Goal: Task Accomplishment & Management: Manage account settings

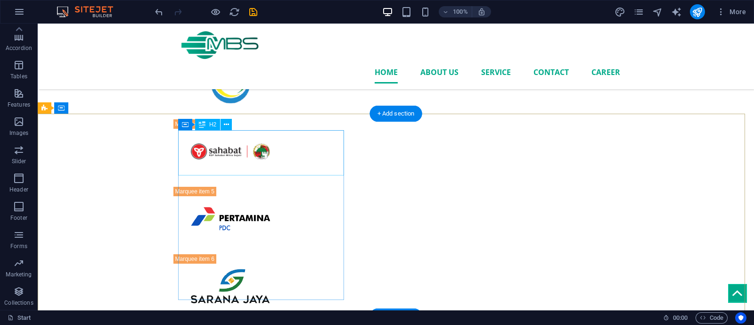
scroll to position [1384, 0]
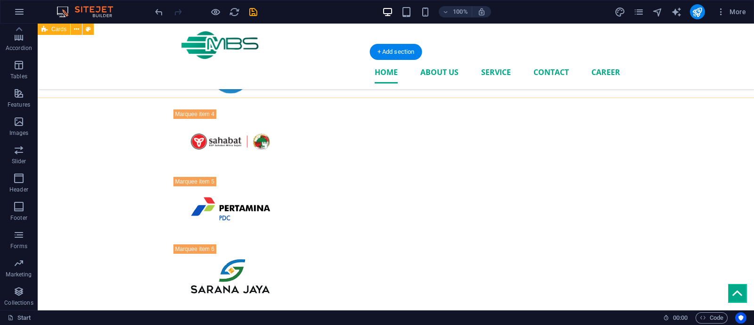
scroll to position [1367, 0]
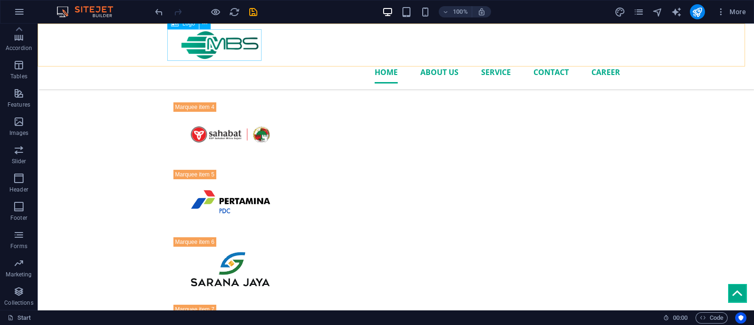
click at [231, 48] on div at bounding box center [396, 45] width 448 height 32
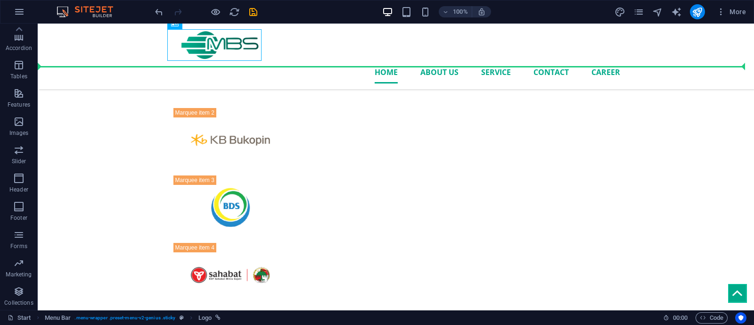
scroll to position [1223, 0]
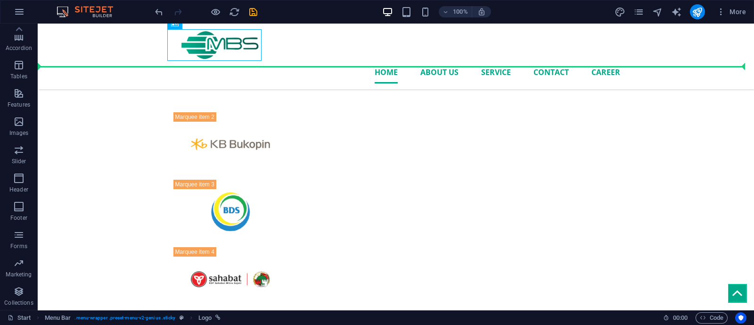
drag, startPoint x: 231, startPoint y: 48, endPoint x: 225, endPoint y: 62, distance: 15.0
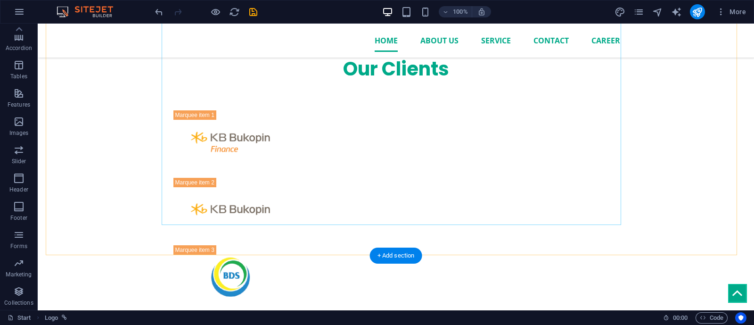
scroll to position [0, 0]
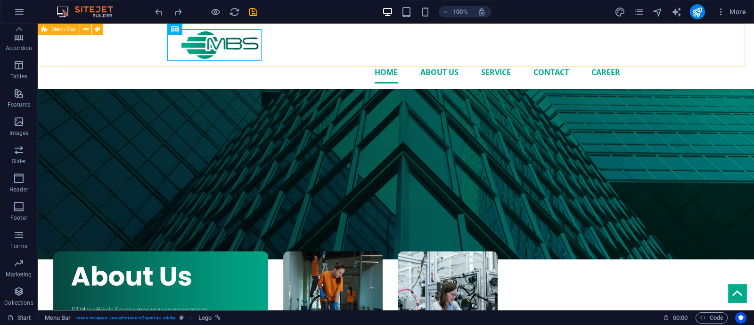
click at [109, 50] on div "Home About us Service Contact career" at bounding box center [396, 56] width 716 height 65
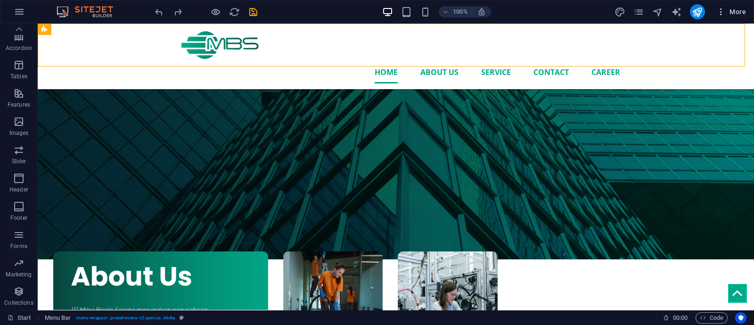
click at [719, 9] on icon "button" at bounding box center [720, 11] width 9 height 9
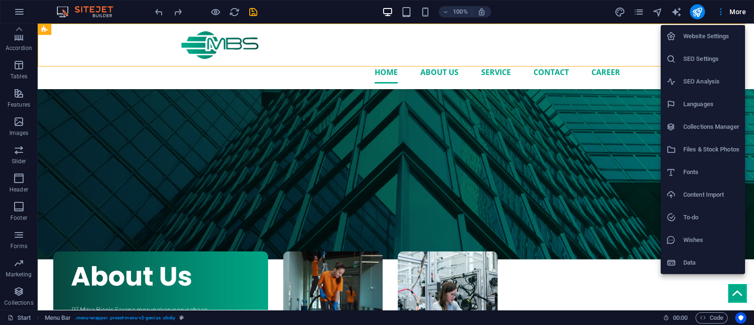
click at [707, 148] on h6 "Files & Stock Photos" at bounding box center [711, 149] width 56 height 11
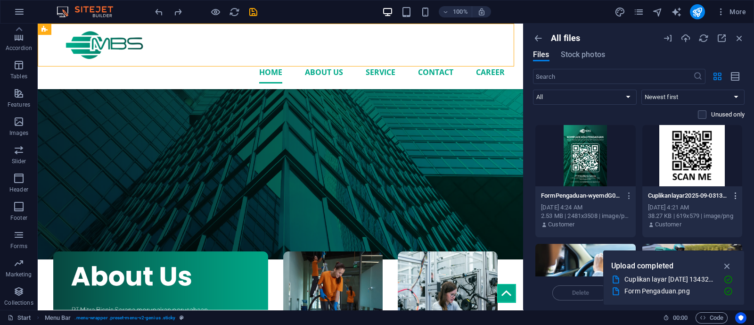
click at [735, 195] on icon "button" at bounding box center [735, 195] width 9 height 8
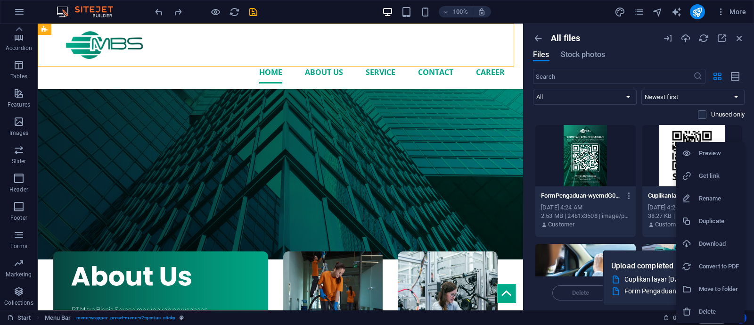
click at [707, 312] on h6 "Delete" at bounding box center [719, 311] width 40 height 11
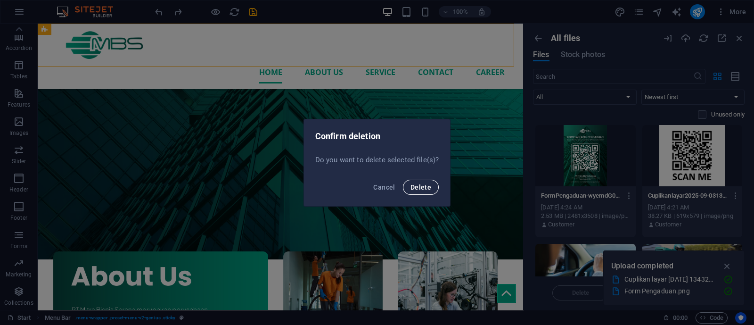
click at [424, 187] on span "Delete" at bounding box center [420, 187] width 21 height 8
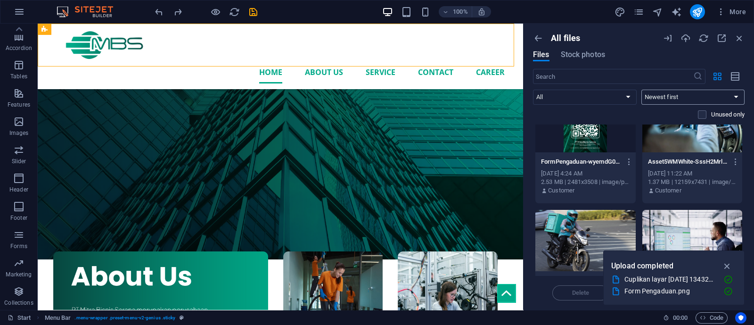
scroll to position [33, 0]
click at [738, 37] on icon "button" at bounding box center [739, 38] width 10 height 10
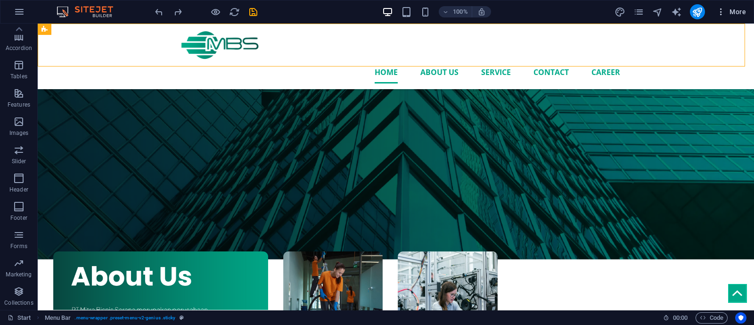
click at [721, 15] on icon "button" at bounding box center [720, 11] width 9 height 9
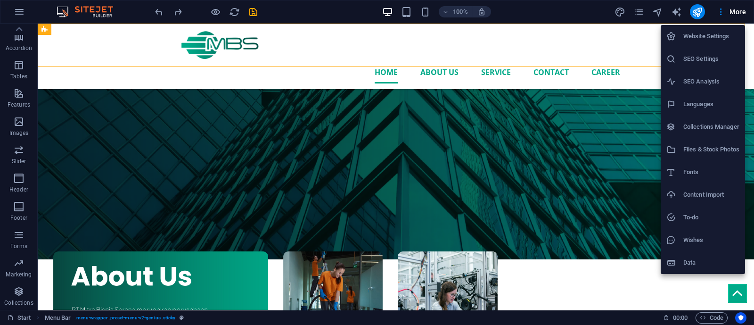
click at [672, 263] on icon at bounding box center [670, 262] width 9 height 9
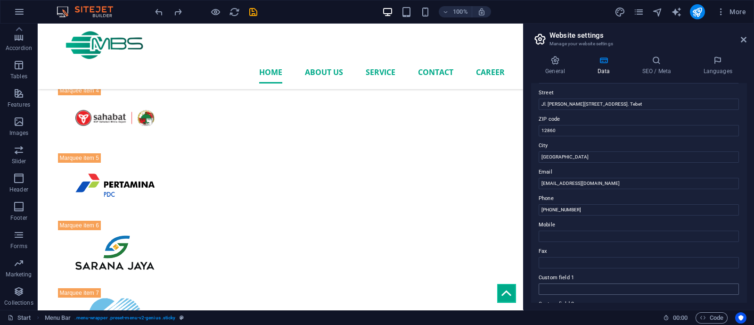
scroll to position [102, 0]
click at [558, 68] on h4 "General" at bounding box center [557, 66] width 52 height 20
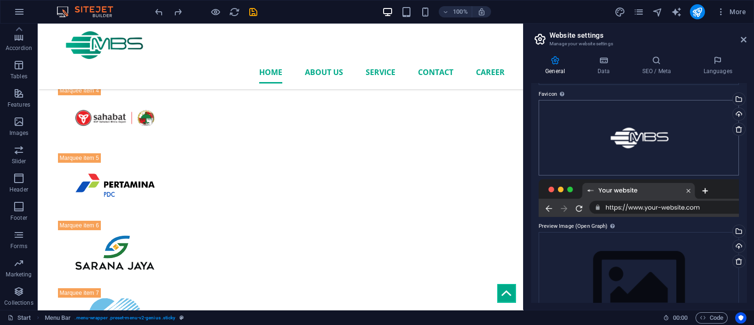
scroll to position [126, 0]
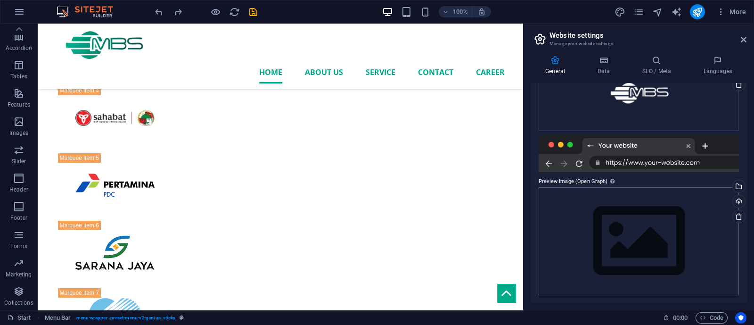
click at [688, 269] on div "Drag files here, click to choose files or select files from Files or our free s…" at bounding box center [638, 241] width 200 height 108
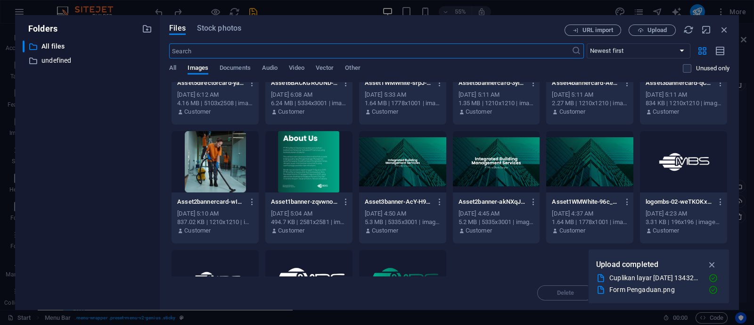
scroll to position [869, 0]
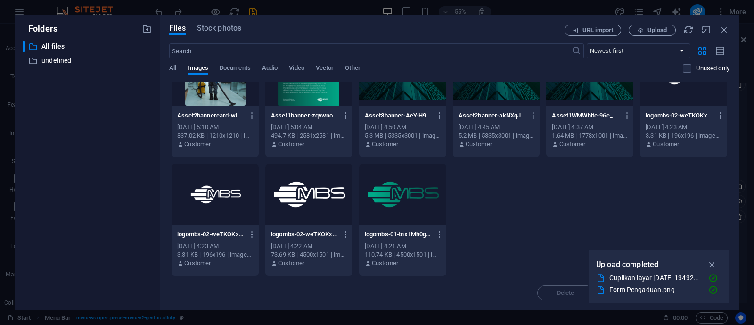
click at [329, 181] on div at bounding box center [308, 193] width 87 height 61
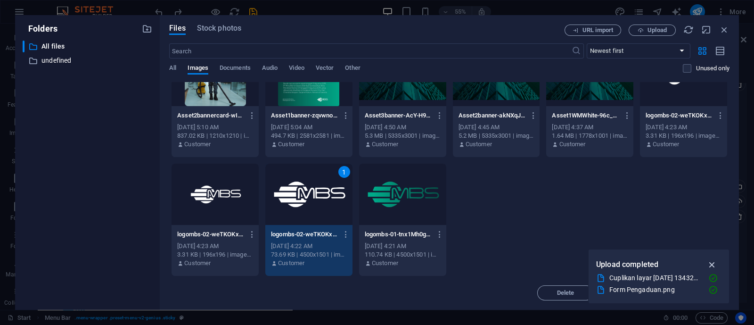
click at [710, 263] on icon "button" at bounding box center [712, 264] width 11 height 10
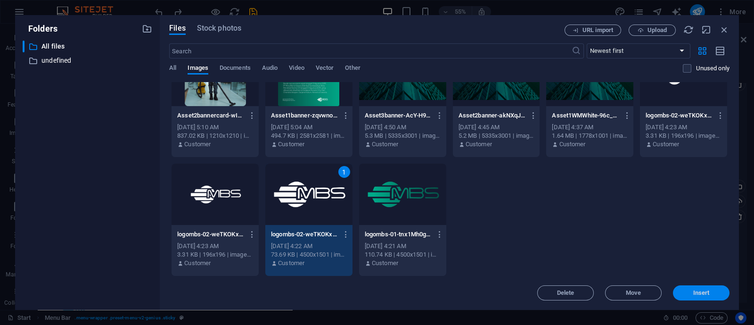
click at [706, 295] on span "Insert" at bounding box center [701, 293] width 16 height 6
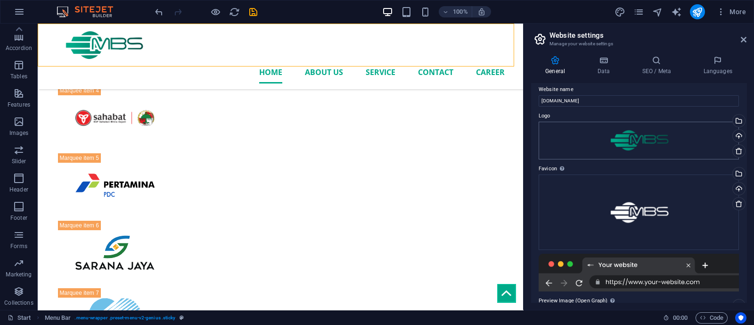
scroll to position [6, 0]
click at [634, 142] on div "Drag files here, click to choose files or select files from Files or our free s…" at bounding box center [638, 141] width 200 height 38
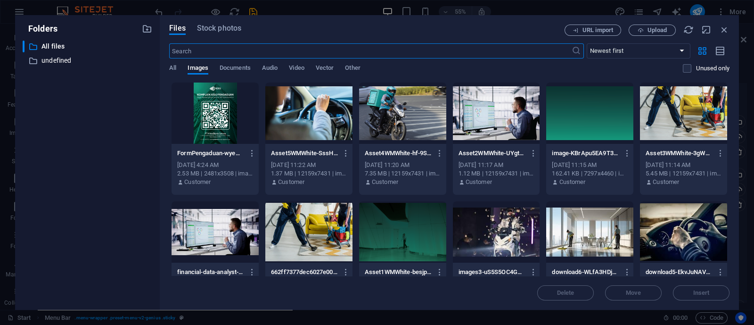
scroll to position [1135, 0]
click at [726, 30] on icon "button" at bounding box center [724, 29] width 10 height 10
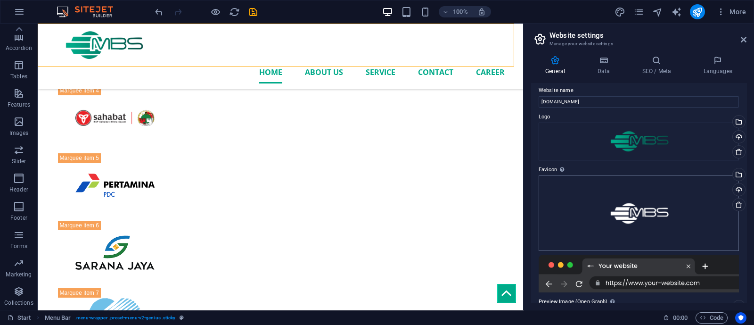
scroll to position [83, 0]
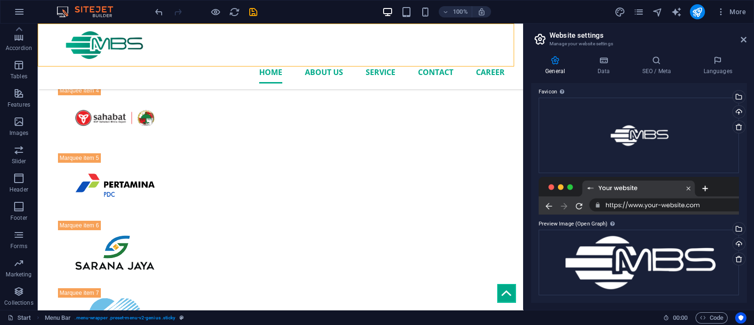
click at [637, 207] on div at bounding box center [638, 196] width 200 height 38
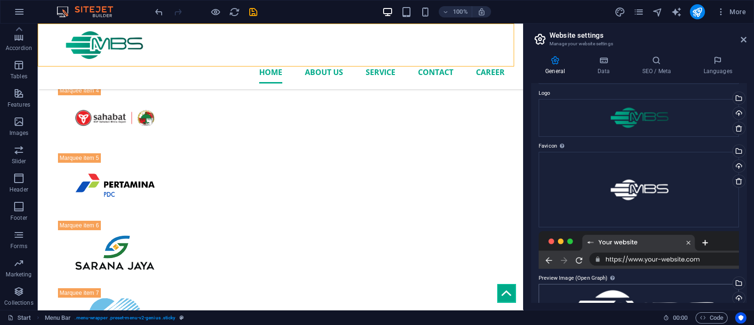
scroll to position [21, 0]
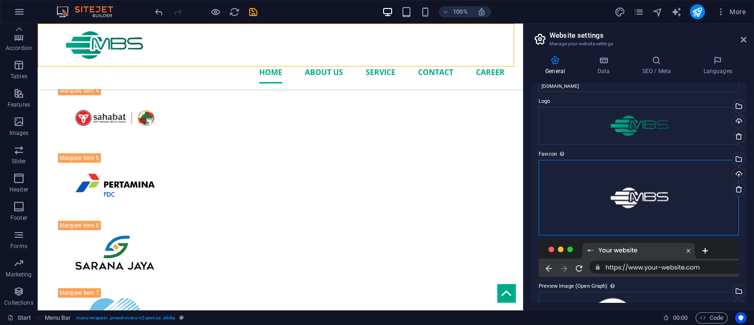
click at [685, 193] on div "Drag files here, click to choose files or select files from Files or our free s…" at bounding box center [638, 197] width 200 height 75
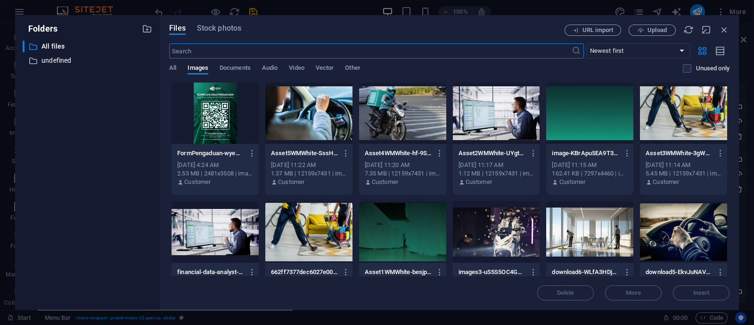
scroll to position [1135, 0]
click at [724, 32] on icon "button" at bounding box center [724, 29] width 10 height 10
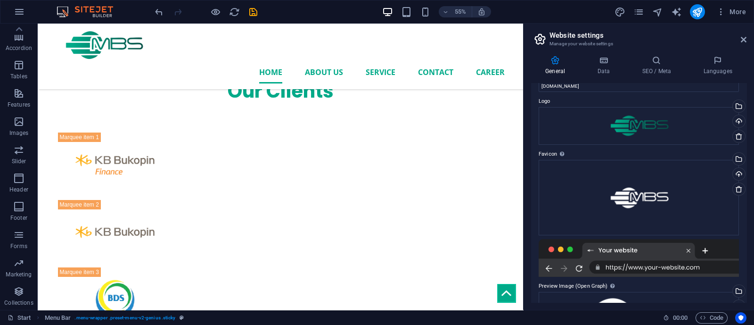
scroll to position [1384, 0]
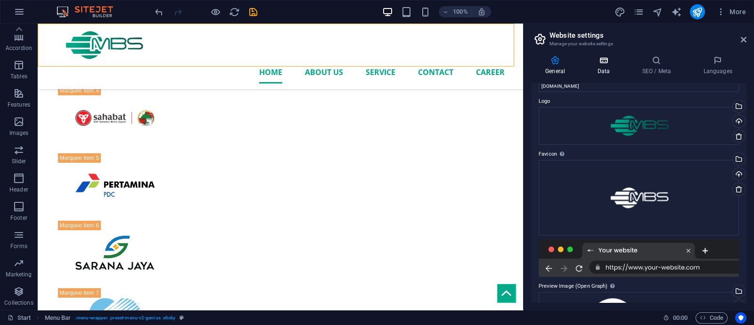
click at [600, 67] on h4 "Data" at bounding box center [605, 66] width 45 height 20
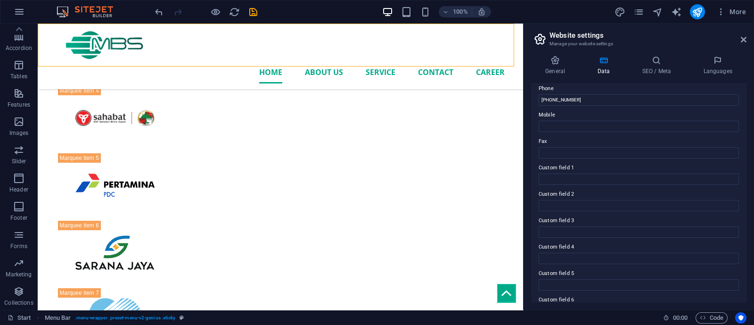
scroll to position [233, 0]
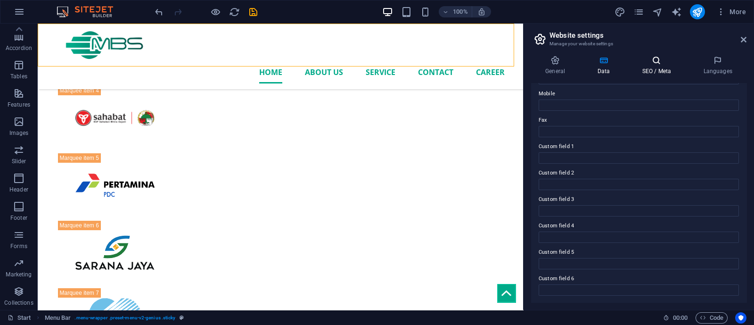
click at [667, 71] on h4 "SEO / Meta" at bounding box center [657, 66] width 61 height 20
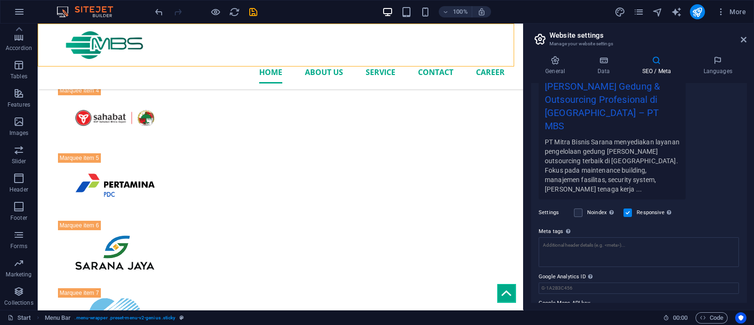
scroll to position [190, 0]
click at [627, 307] on input "Google Maps API key" at bounding box center [638, 312] width 200 height 11
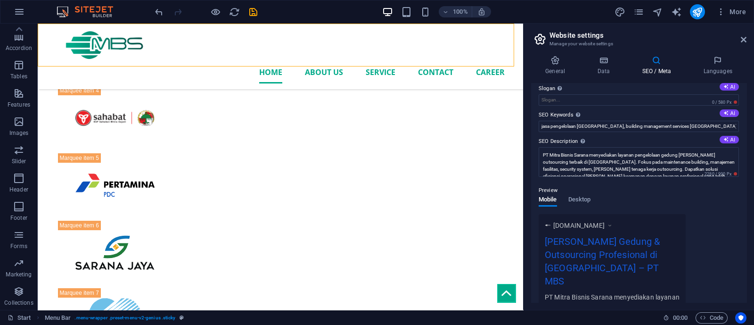
scroll to position [38, 0]
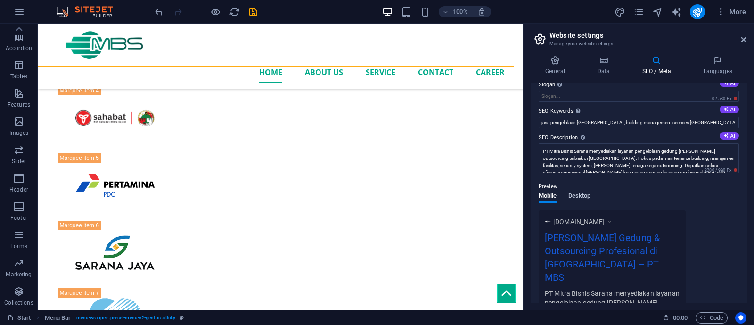
click at [577, 198] on span "Desktop" at bounding box center [579, 196] width 23 height 13
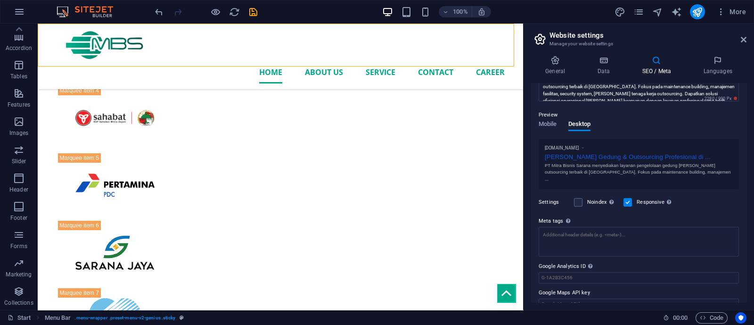
scroll to position [116, 0]
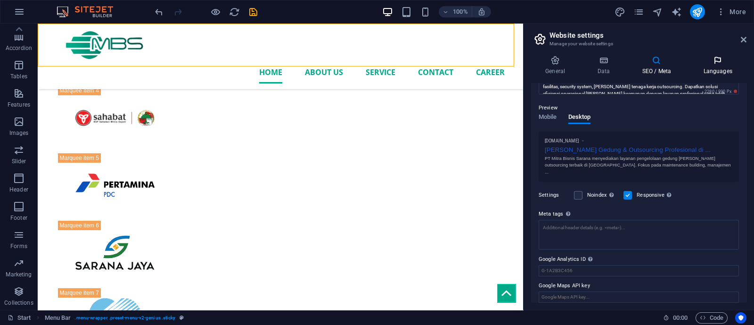
click at [720, 65] on icon at bounding box center [717, 60] width 57 height 9
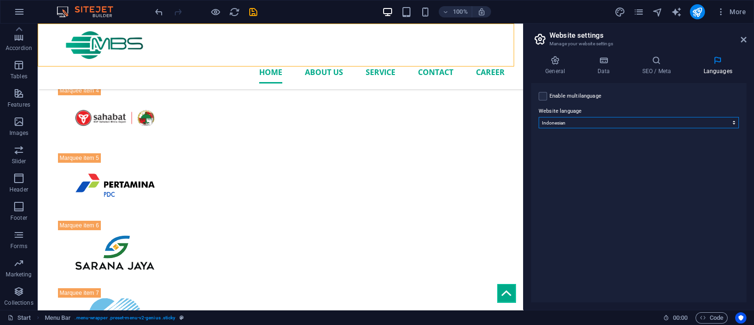
click at [689, 123] on select "Abkhazian Afar Afrikaans Akan Albanian Amharic Arabic Aragonese Armenian Assame…" at bounding box center [638, 122] width 200 height 11
click at [625, 97] on div "Enable multilanguage To disable multilanguage delete all languages until only o…" at bounding box center [638, 95] width 200 height 11
click at [744, 39] on icon at bounding box center [744, 40] width 6 height 8
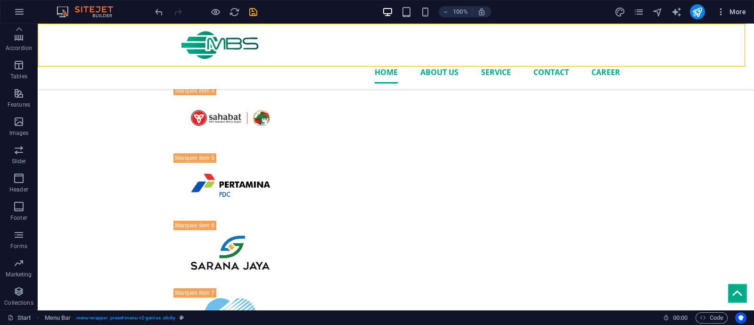
click at [718, 8] on icon "button" at bounding box center [720, 11] width 9 height 9
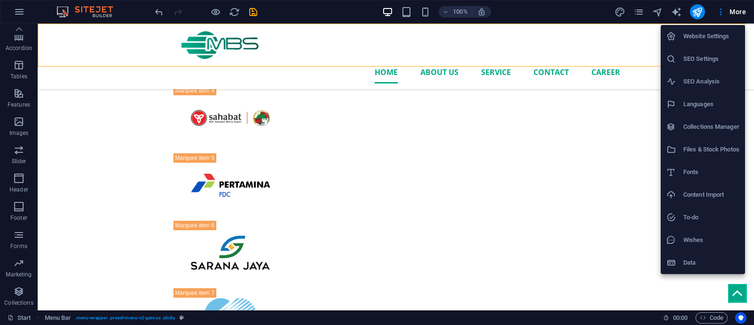
click at [673, 222] on li "To-do" at bounding box center [702, 217] width 84 height 23
